Goal: Find specific page/section: Find specific page/section

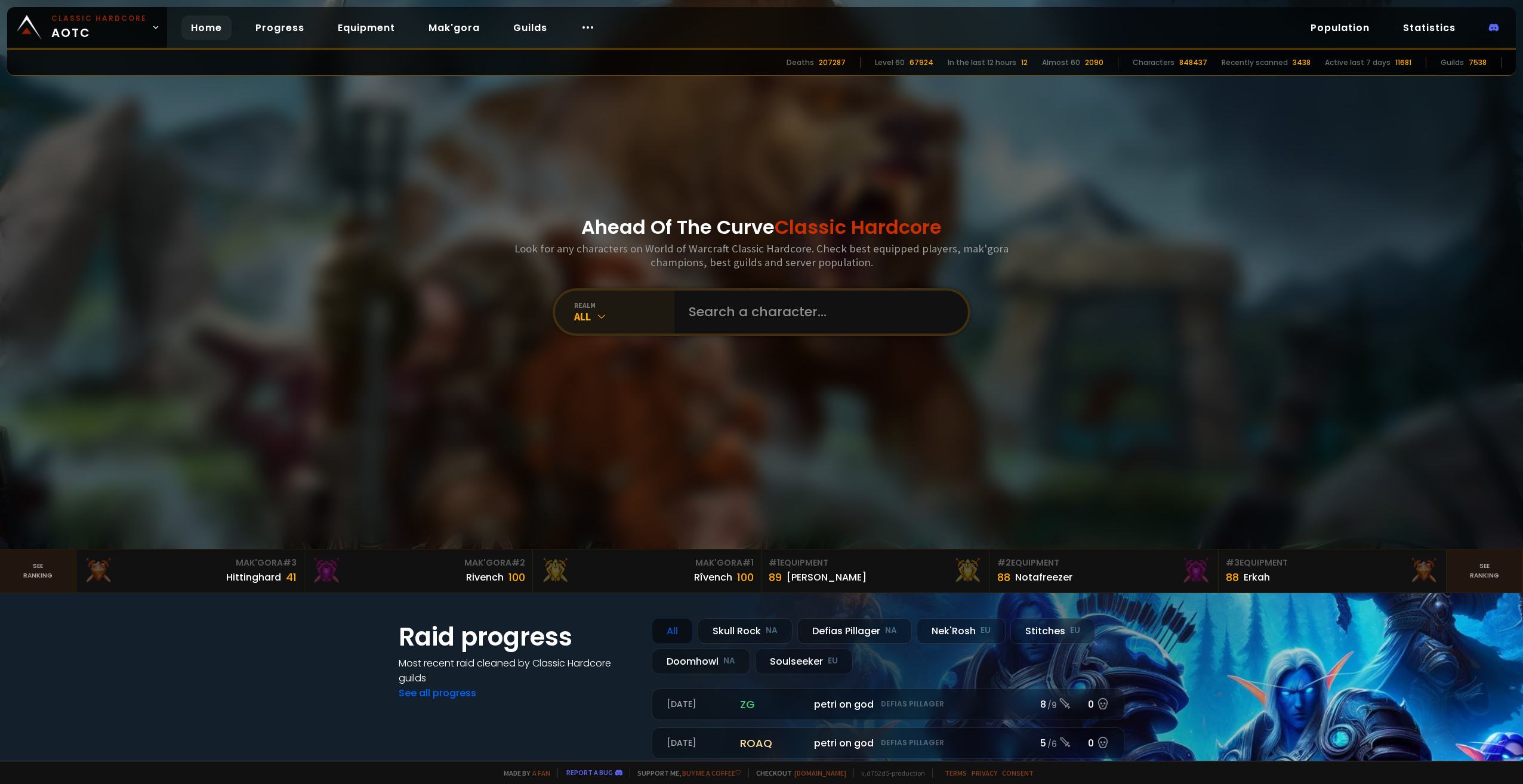
click at [598, 311] on icon at bounding box center [601, 316] width 12 height 12
click at [603, 320] on icon at bounding box center [601, 316] width 12 height 12
click at [752, 318] on input "text" at bounding box center [818, 311] width 273 height 43
click at [584, 317] on div "All" at bounding box center [625, 316] width 101 height 13
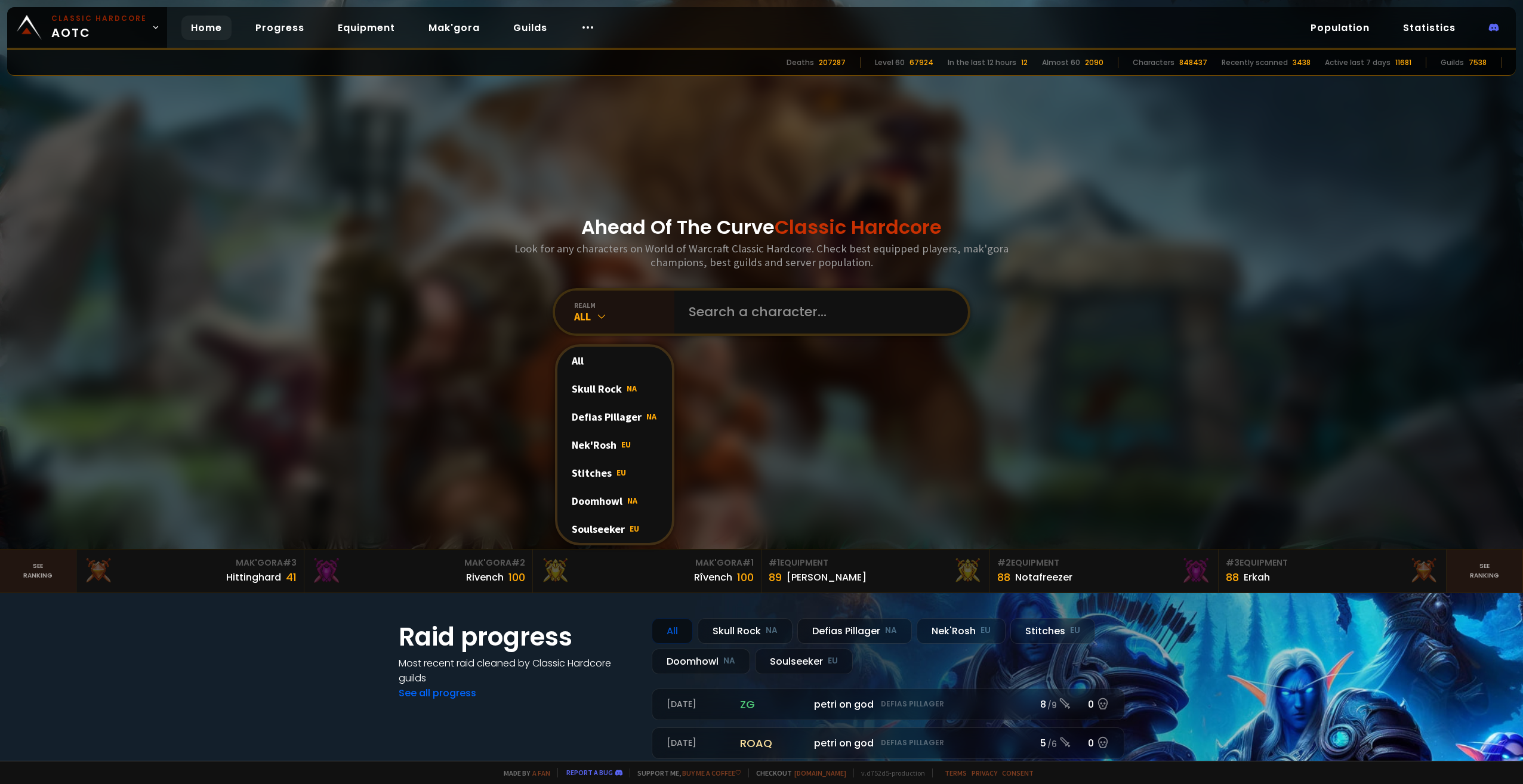
click at [633, 388] on div "Skull Rock NA" at bounding box center [614, 389] width 115 height 28
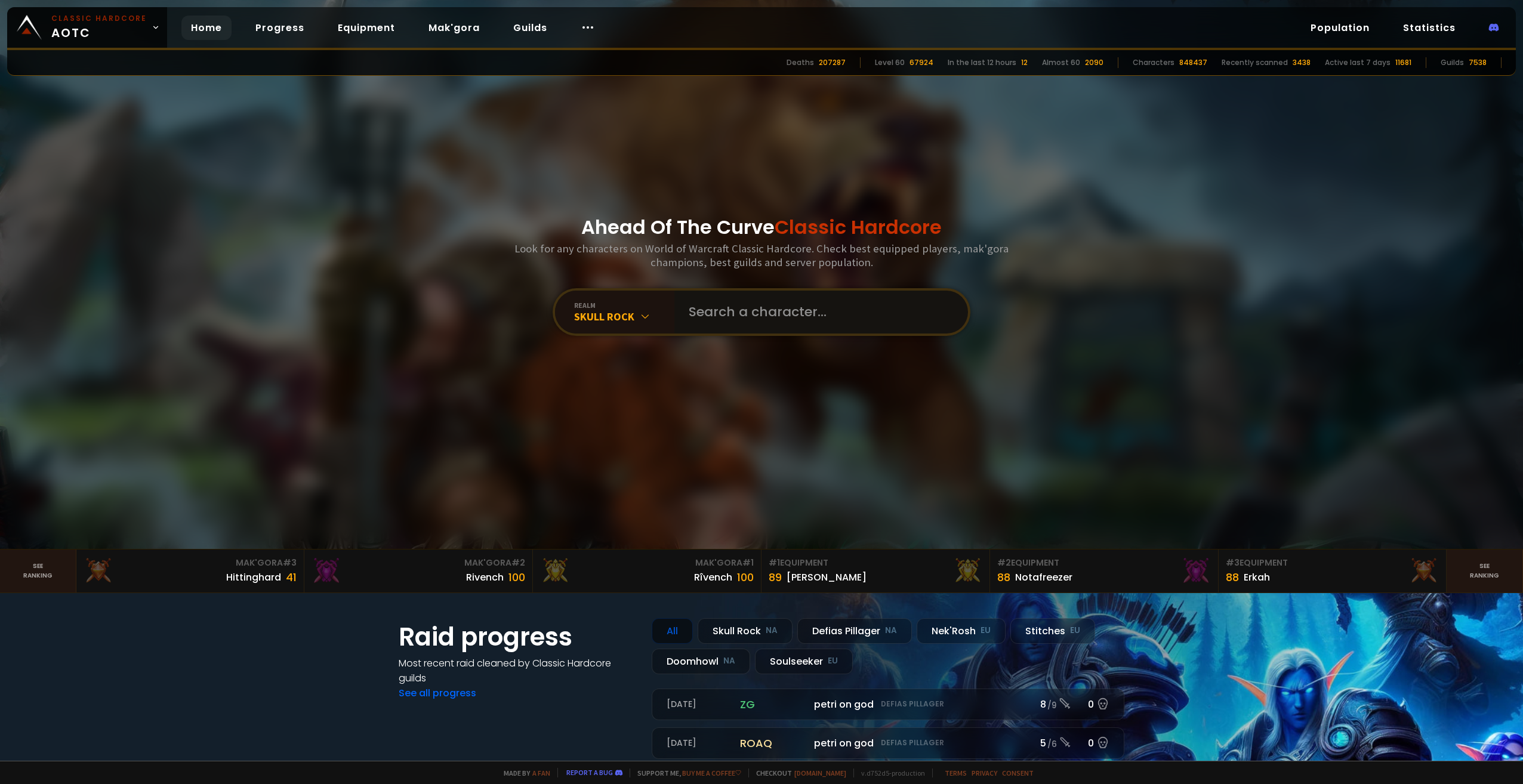
click at [772, 311] on input "text" at bounding box center [818, 311] width 273 height 43
click at [853, 317] on input "text" at bounding box center [818, 311] width 273 height 43
click at [647, 314] on div "Skull Rock" at bounding box center [625, 316] width 101 height 13
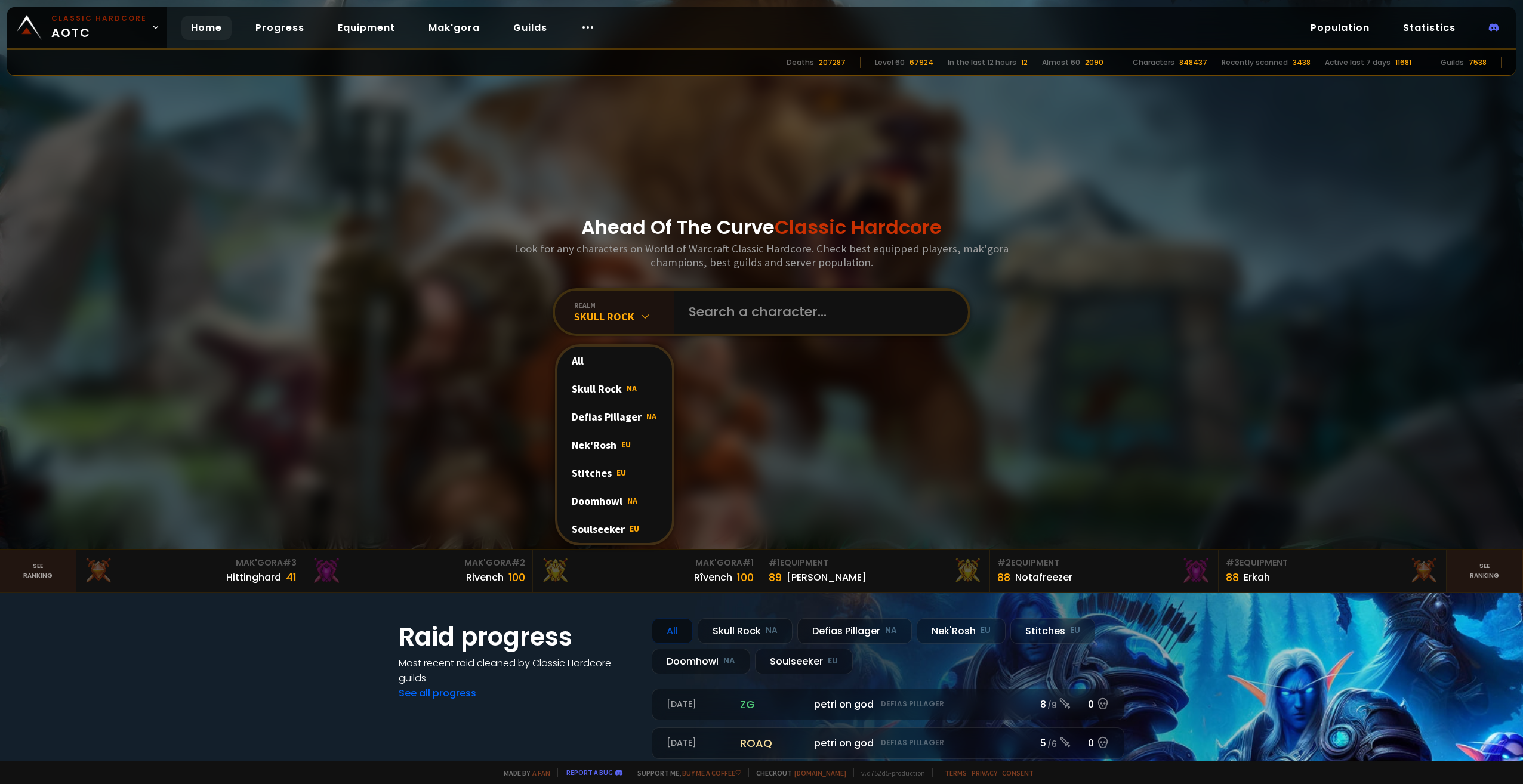
click at [634, 389] on div "Skull Rock NA" at bounding box center [614, 389] width 115 height 28
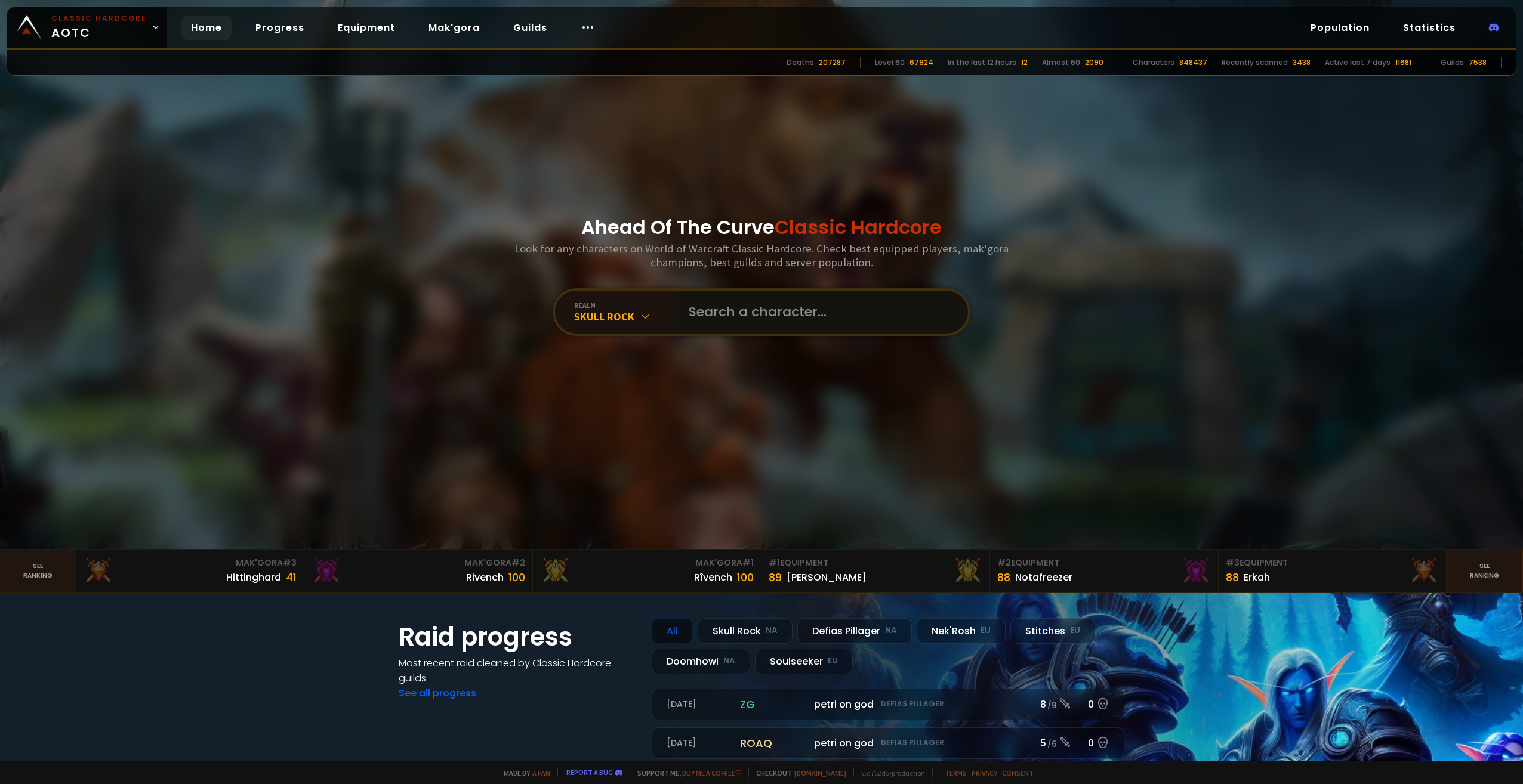
click at [809, 308] on input "text" at bounding box center [818, 311] width 273 height 43
click at [1337, 25] on link "Population" at bounding box center [1340, 28] width 78 height 25
